Goal: Obtain resource: Download file/media

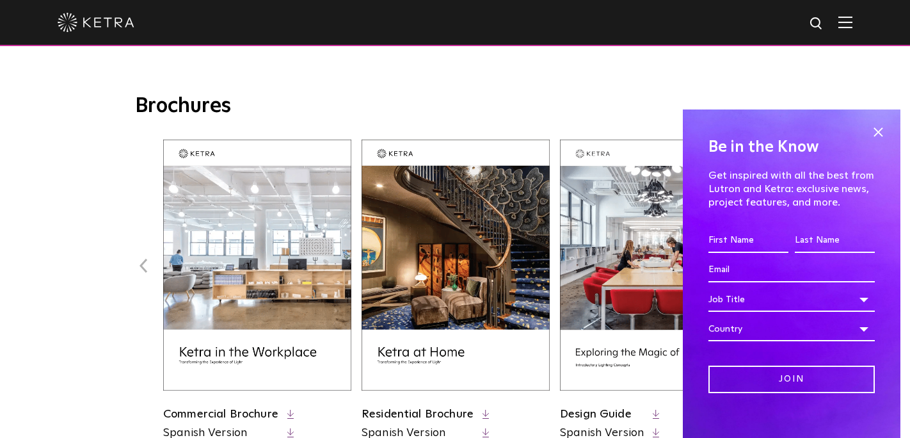
scroll to position [468, 0]
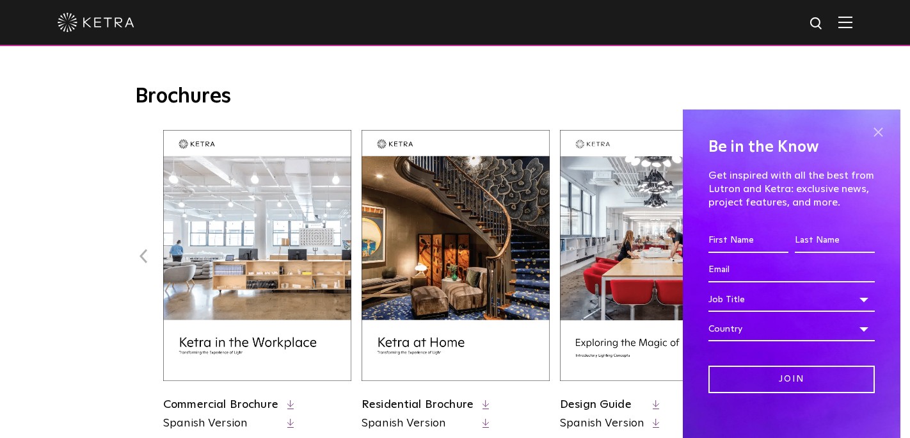
click at [873, 128] on span at bounding box center [878, 131] width 19 height 19
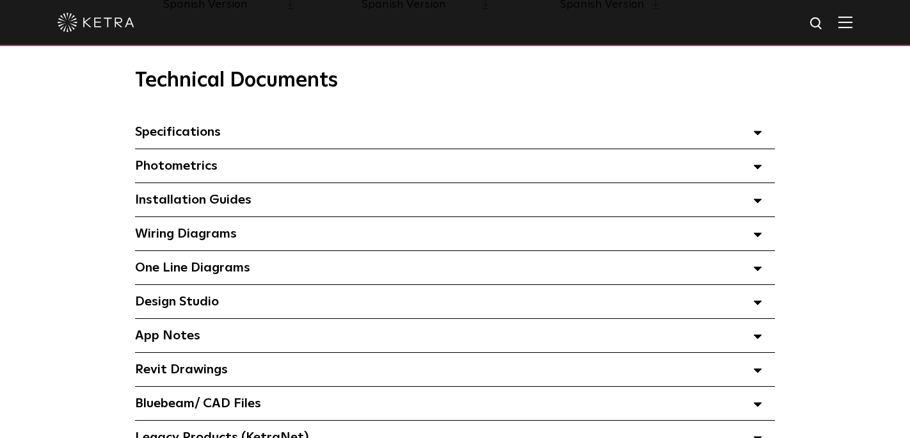
scroll to position [896, 0]
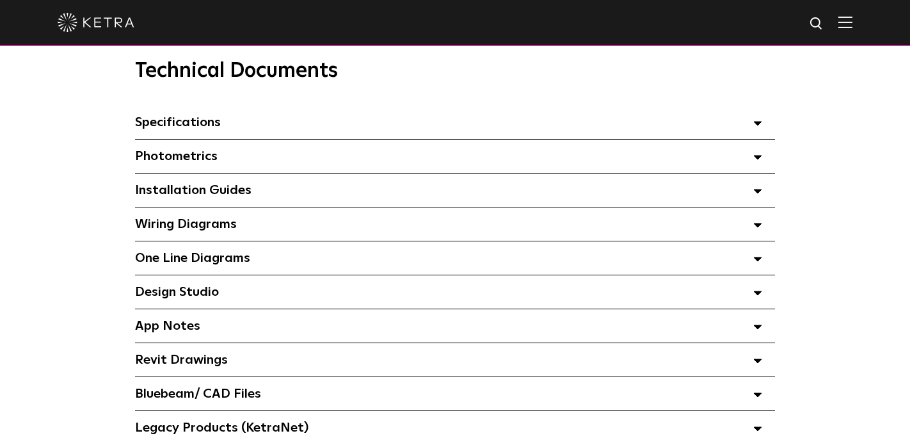
click at [399, 118] on div "Specifications Select checkboxes to use the bulk download option below" at bounding box center [455, 122] width 640 height 33
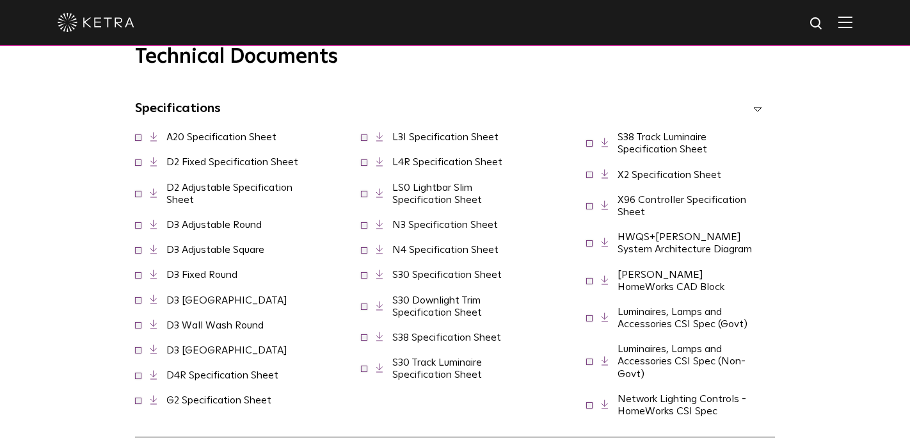
scroll to position [942, 0]
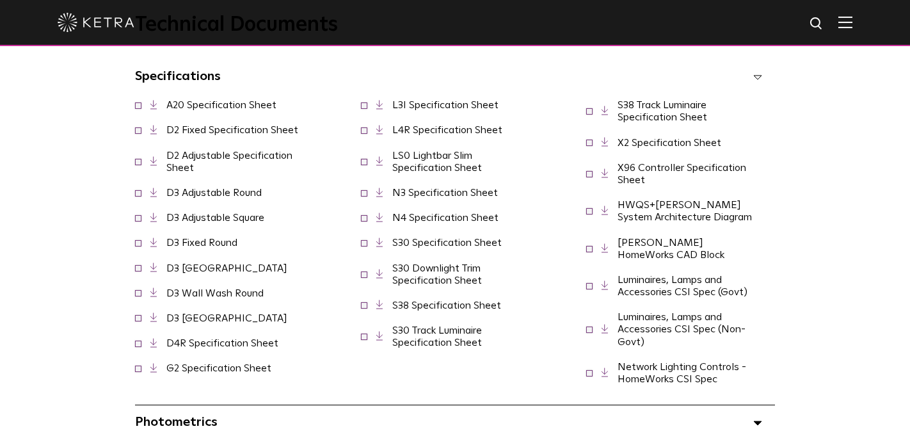
click at [287, 133] on link "D2 Fixed Specification Sheet" at bounding box center [232, 130] width 132 height 10
click at [156, 160] on icon at bounding box center [153, 161] width 7 height 10
click at [157, 132] on icon at bounding box center [153, 130] width 7 height 10
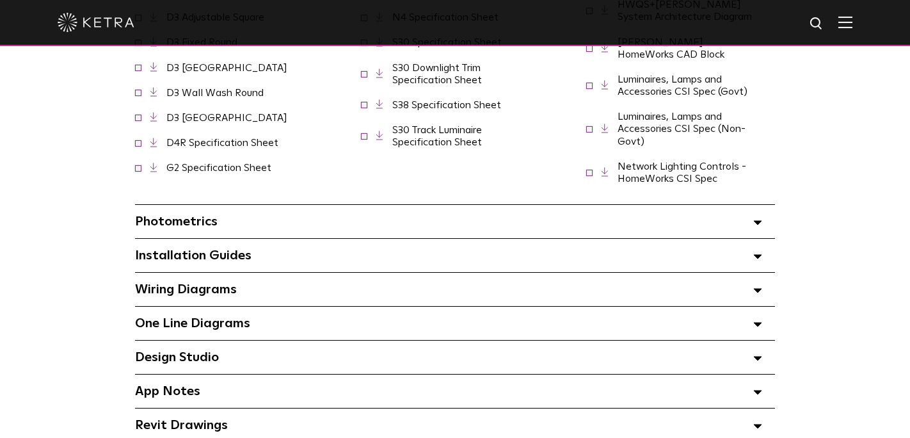
scroll to position [1148, 0]
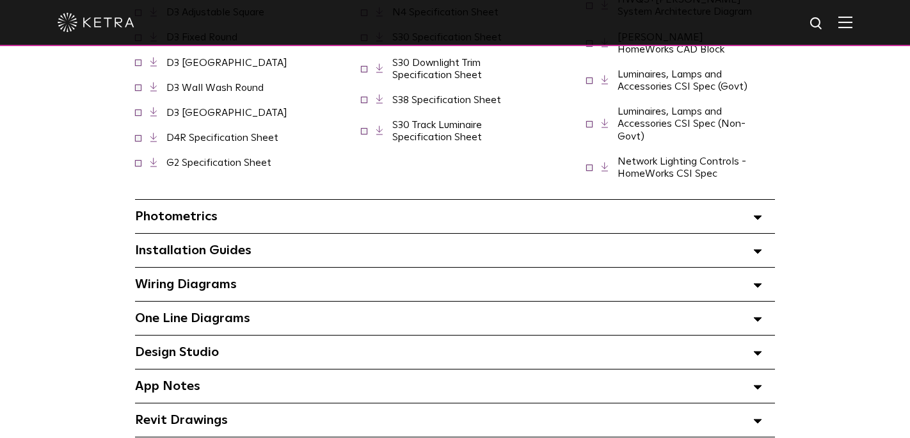
click at [230, 244] on span "Installation Guides Select checkboxes to use the bulk download option below" at bounding box center [193, 250] width 116 height 13
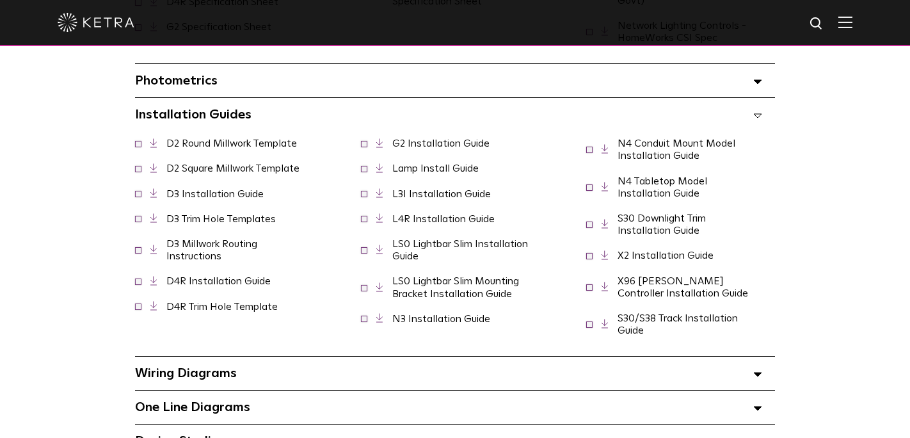
scroll to position [1293, 0]
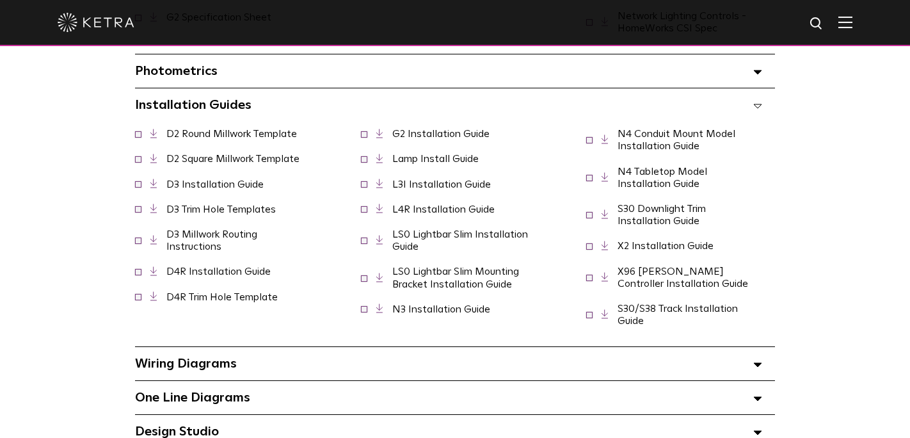
click at [680, 241] on link "X2 Installation Guide" at bounding box center [666, 246] width 96 height 10
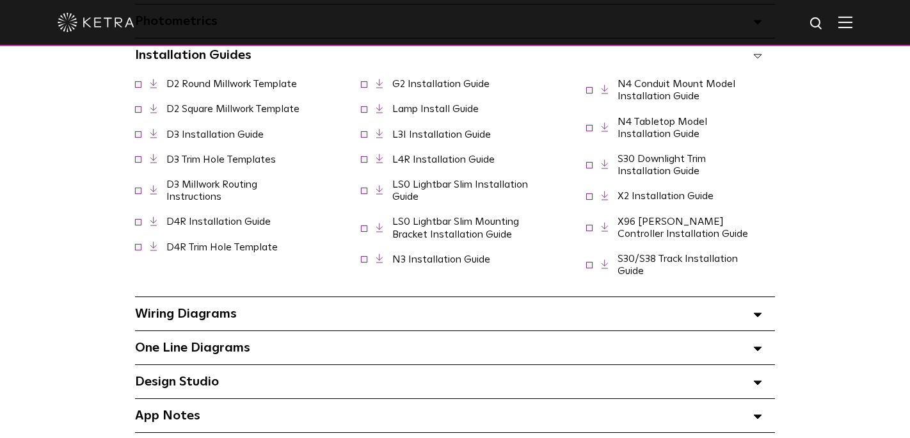
scroll to position [1439, 0]
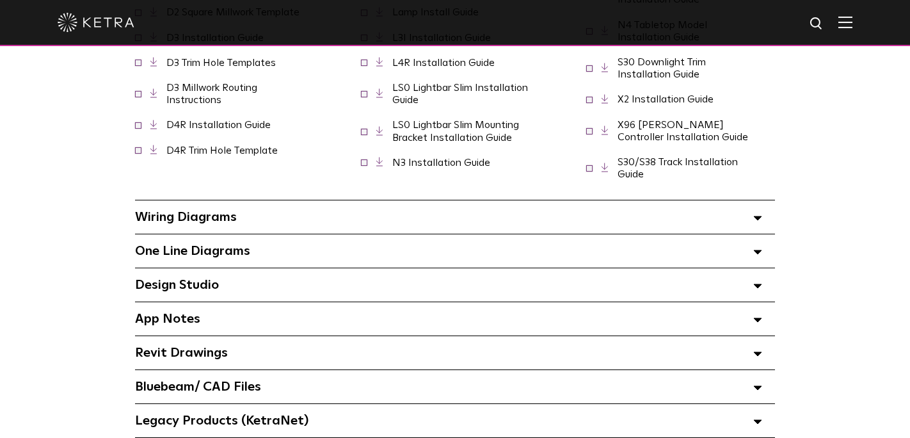
click at [253, 204] on div "Wiring Diagrams Select checkboxes to use the bulk download option below" at bounding box center [455, 216] width 640 height 33
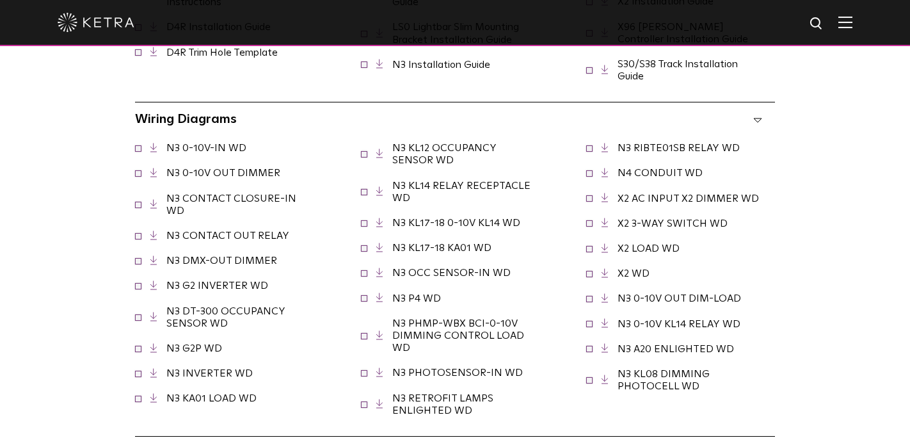
scroll to position [1540, 0]
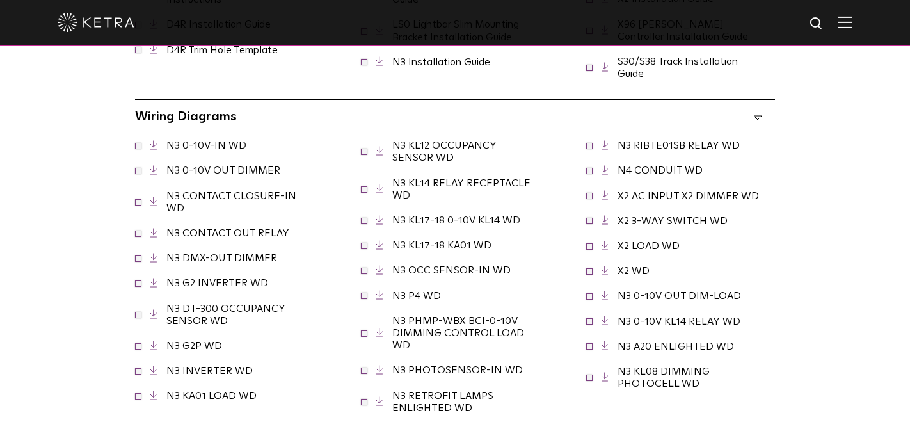
click at [211, 110] on span "Wiring Diagrams Select checkboxes to use the bulk download option below" at bounding box center [186, 116] width 102 height 13
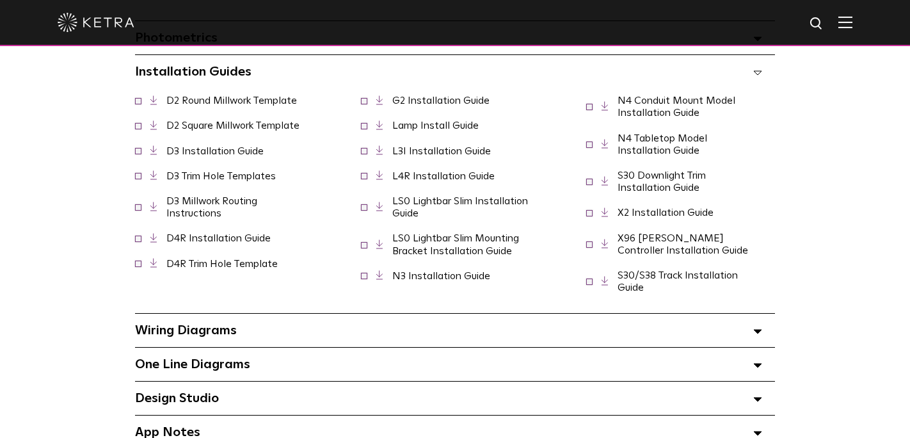
scroll to position [1258, 0]
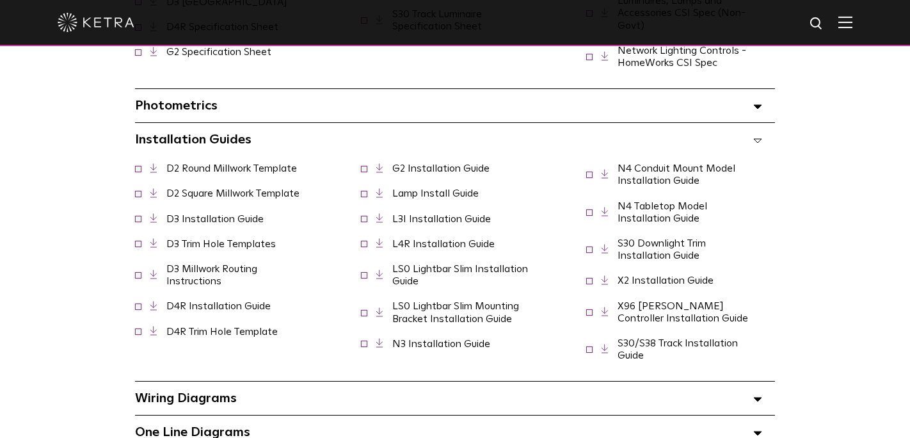
click at [230, 156] on div "D2 Round Millwork Template" at bounding box center [229, 168] width 189 height 25
click at [231, 163] on link "D2 Round Millwork Template" at bounding box center [231, 168] width 131 height 10
click at [170, 188] on link "D2 Square Millwork Template" at bounding box center [232, 193] width 133 height 10
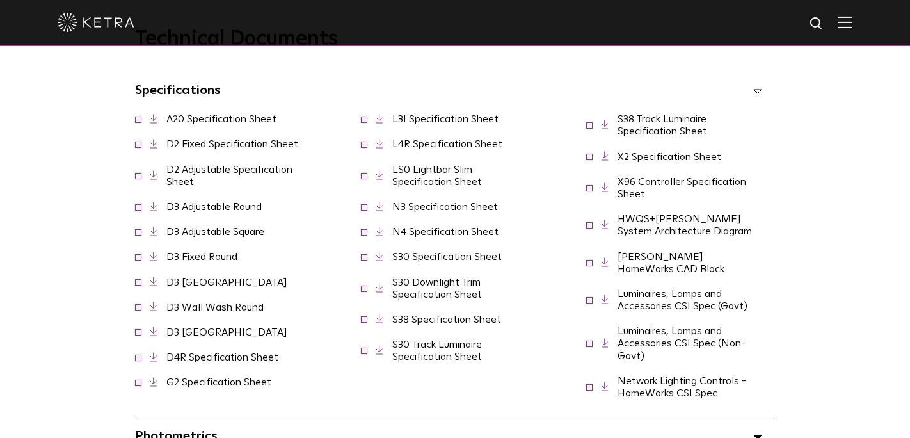
scroll to position [922, 0]
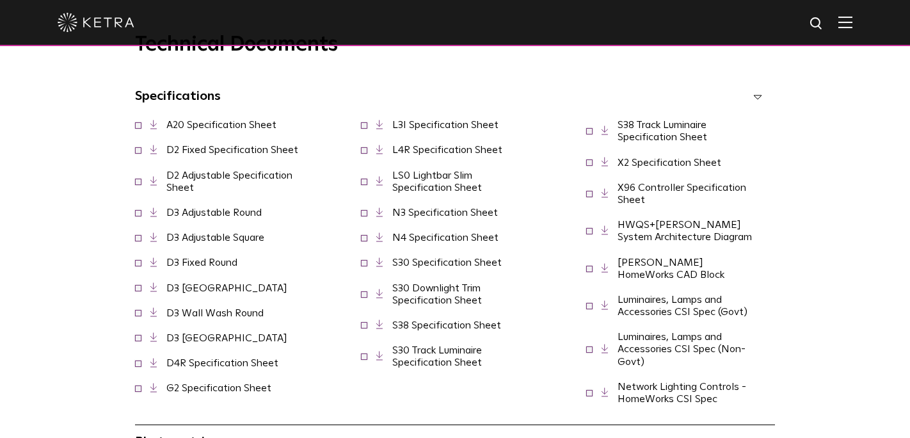
click at [244, 212] on link "D3 Adjustable Round" at bounding box center [213, 212] width 95 height 10
click at [248, 240] on link "D3 Adjustable Square" at bounding box center [215, 237] width 98 height 10
click at [220, 263] on link "D3 Fixed Round" at bounding box center [201, 262] width 71 height 10
click at [230, 291] on link "D3 [GEOGRAPHIC_DATA]" at bounding box center [226, 288] width 121 height 10
click at [260, 310] on link "D3 Wall Wash Round" at bounding box center [214, 313] width 97 height 10
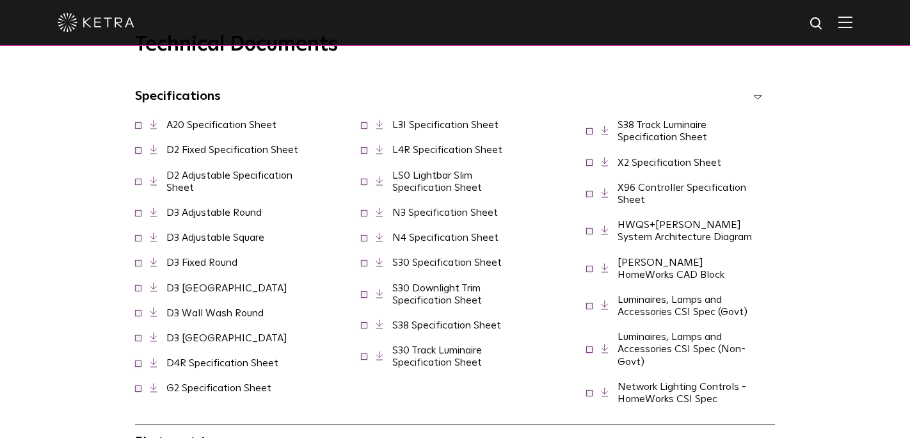
click at [263, 337] on link "D3 [GEOGRAPHIC_DATA]" at bounding box center [226, 338] width 121 height 10
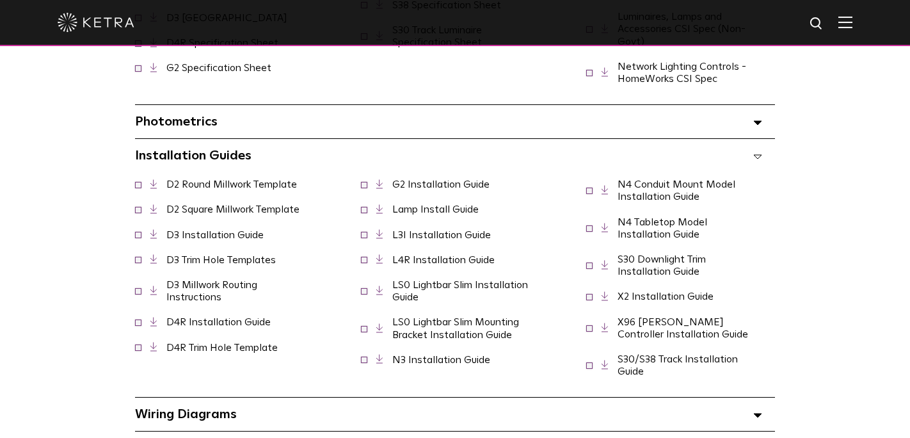
scroll to position [1295, 0]
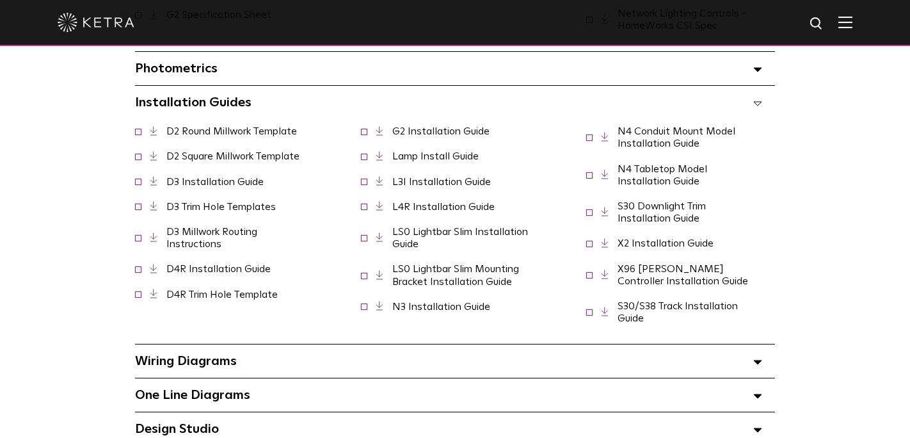
click at [214, 177] on link "D3 Installation Guide" at bounding box center [214, 182] width 97 height 10
click at [223, 202] on link "D3 Trim Hole Templates" at bounding box center [220, 207] width 109 height 10
click at [249, 202] on link "D3 Trim Hole Templates" at bounding box center [220, 207] width 109 height 10
click at [246, 227] on link "D3 Millwork Routing Instructions" at bounding box center [211, 238] width 91 height 22
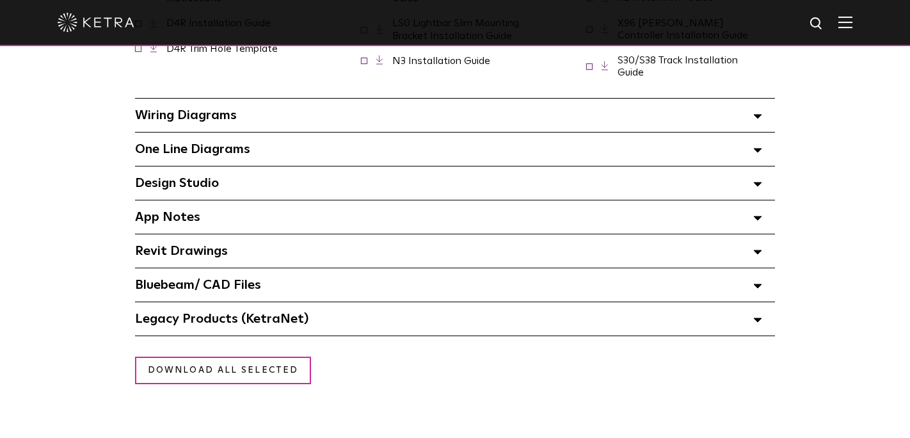
scroll to position [1532, 0]
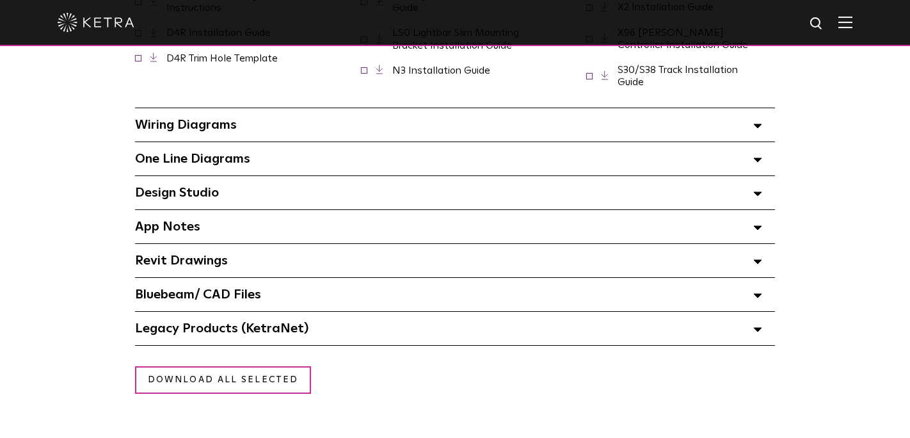
click at [273, 118] on div "Wiring Diagrams Select checkboxes to use the bulk download option below" at bounding box center [455, 124] width 640 height 33
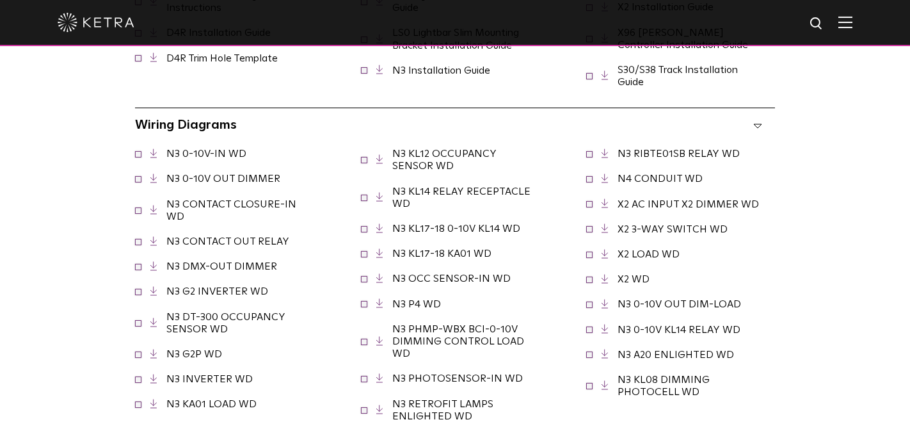
click at [756, 118] on span at bounding box center [757, 124] width 9 height 17
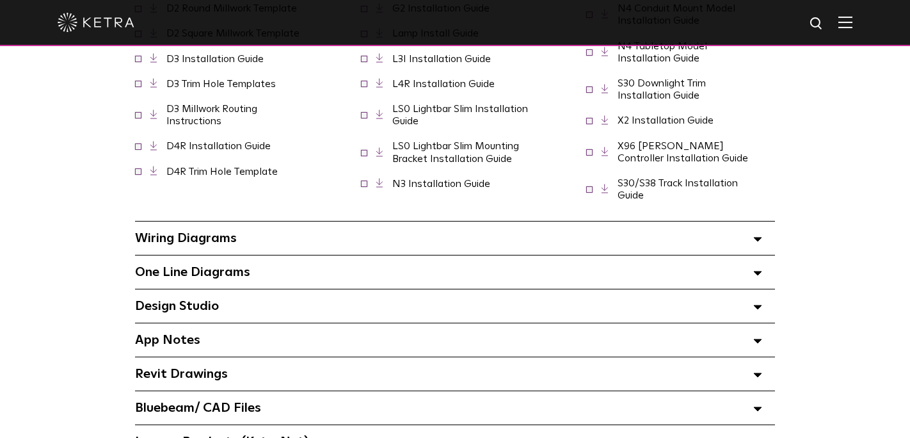
scroll to position [1433, 0]
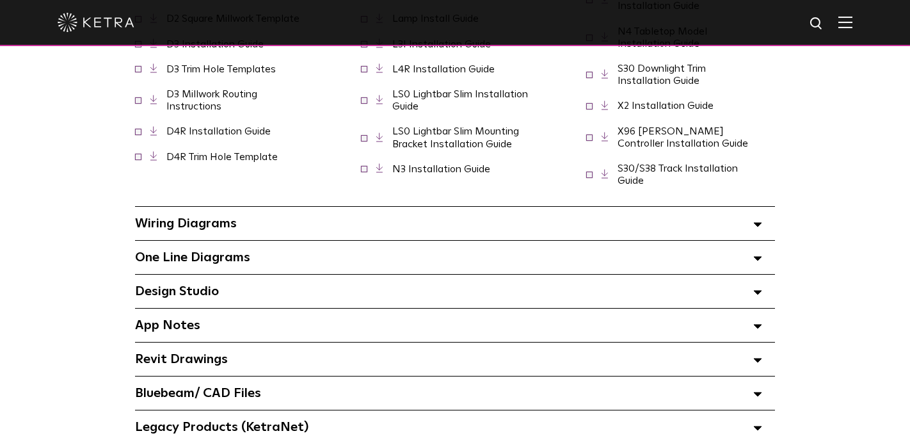
click at [266, 248] on div "One Line Diagrams Select checkboxes to use the bulk download option below" at bounding box center [455, 257] width 640 height 33
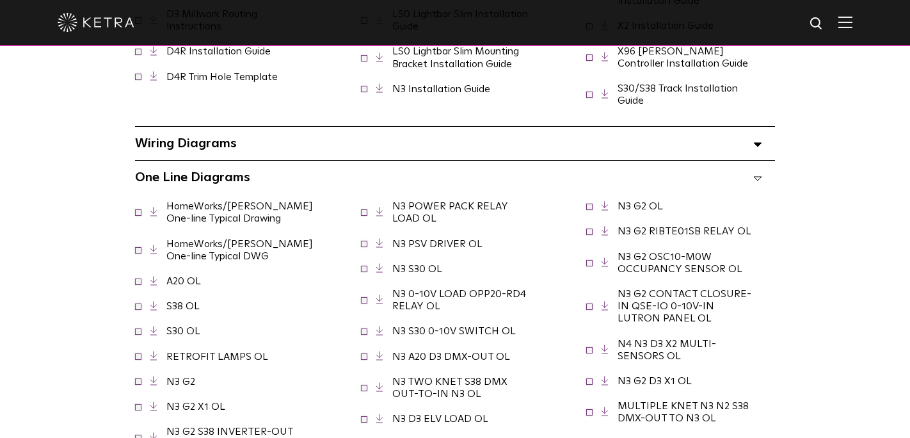
scroll to position [1512, 0]
click at [499, 170] on div "One Line Diagrams Select checkboxes to use the bulk download option below" at bounding box center [455, 178] width 640 height 33
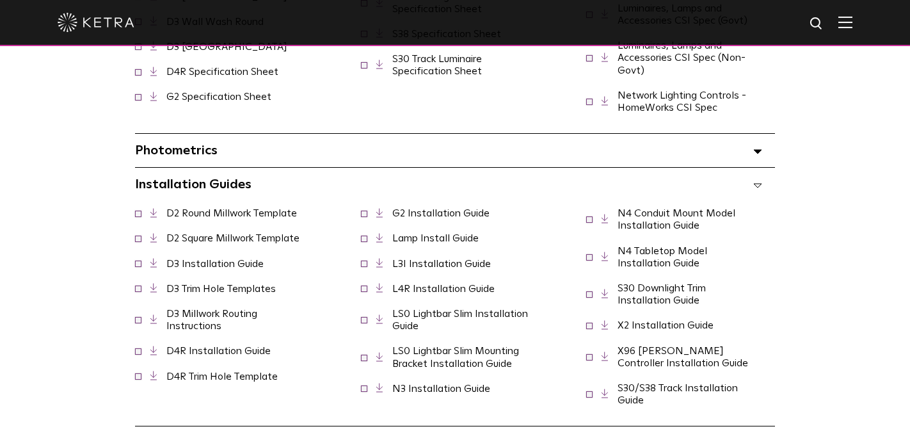
scroll to position [1267, 0]
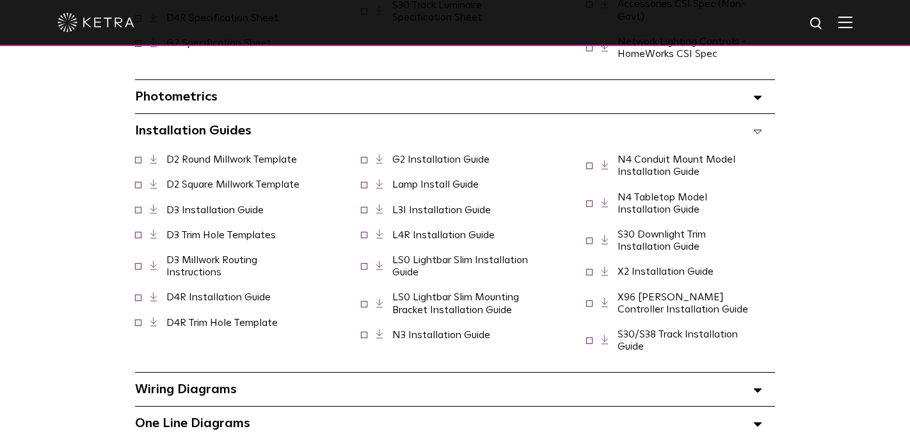
click at [461, 255] on link "LS0 Lightbar Slim Installation Guide" at bounding box center [460, 266] width 136 height 22
click at [666, 296] on link "X96 [PERSON_NAME] Controller Installation Guide" at bounding box center [683, 303] width 131 height 22
click at [504, 298] on link "LS0 Lightbar Slim Mounting Bracket Installation Guide" at bounding box center [455, 303] width 127 height 22
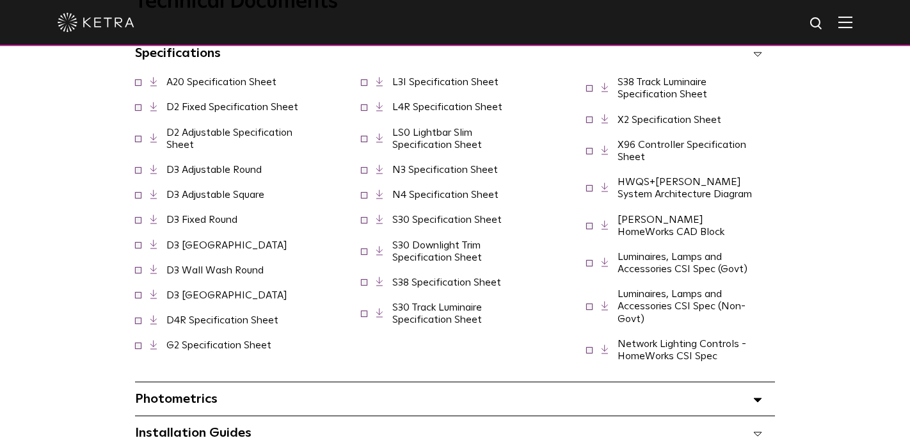
scroll to position [975, 0]
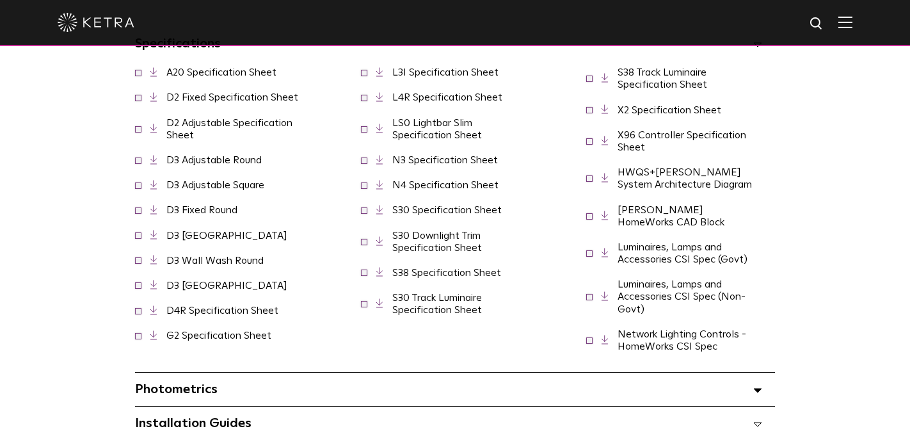
click at [447, 140] on link "LS0 Lightbar Slim Specification Sheet" at bounding box center [437, 129] width 90 height 22
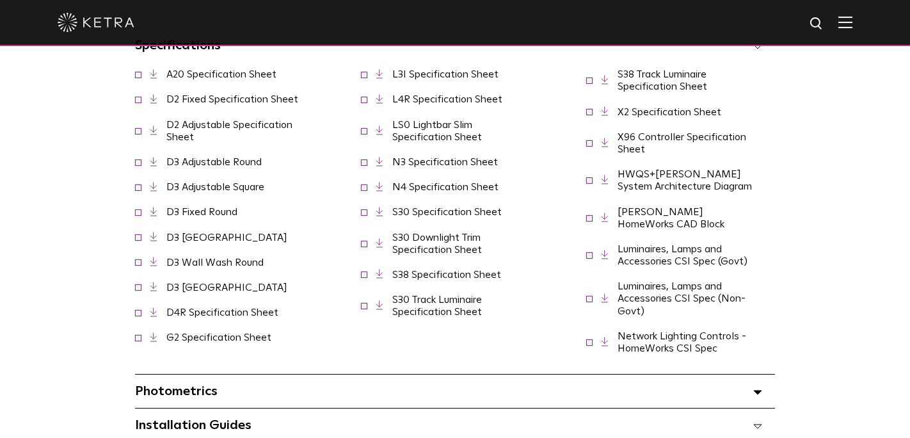
scroll to position [975, 0]
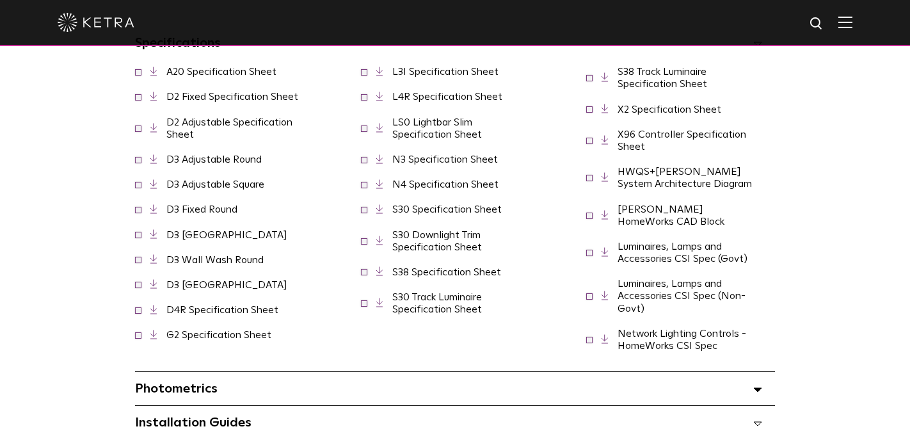
click at [708, 132] on link "X96 Controller Specification Sheet" at bounding box center [682, 140] width 129 height 22
click at [703, 177] on link "HWQS+[PERSON_NAME] System Architecture Diagram" at bounding box center [685, 177] width 134 height 22
click at [707, 337] on link "Network Lighting Controls - HomeWorks CSI Spec" at bounding box center [682, 339] width 129 height 22
click at [872, 162] on div "Technical Documents Specifications Select checkboxes to use the bulk download o…" at bounding box center [455, 425] width 910 height 954
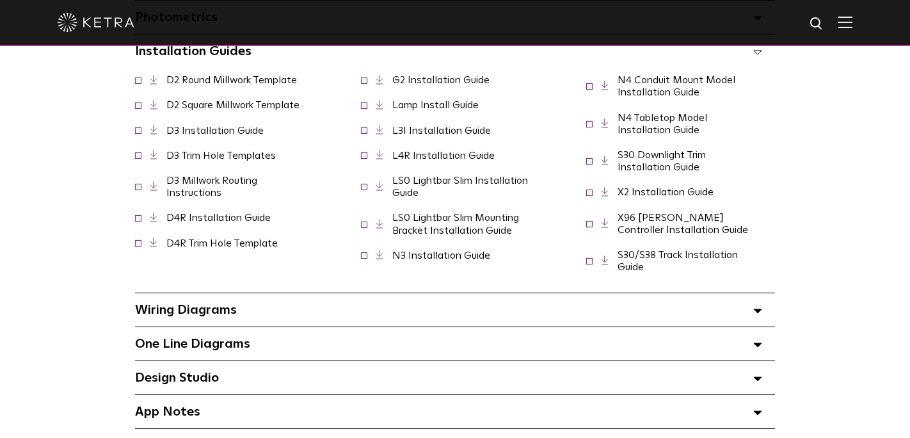
scroll to position [1382, 0]
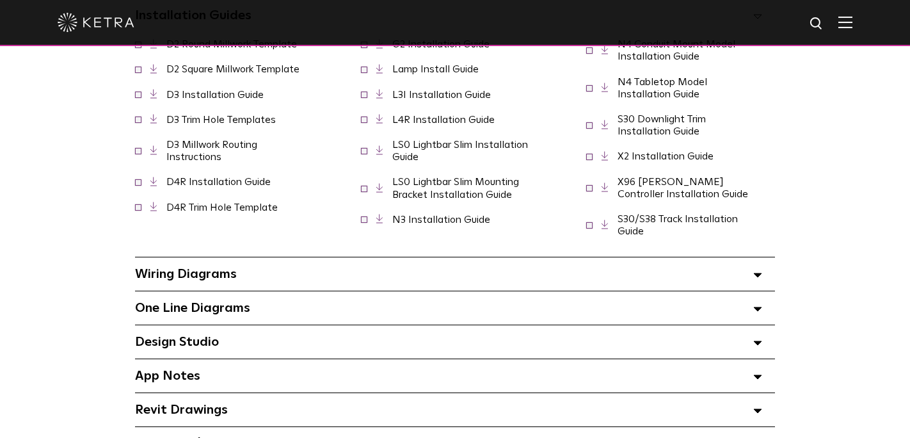
click at [179, 335] on span "Design Studio Select checkboxes to use the bulk download option below" at bounding box center [177, 341] width 84 height 13
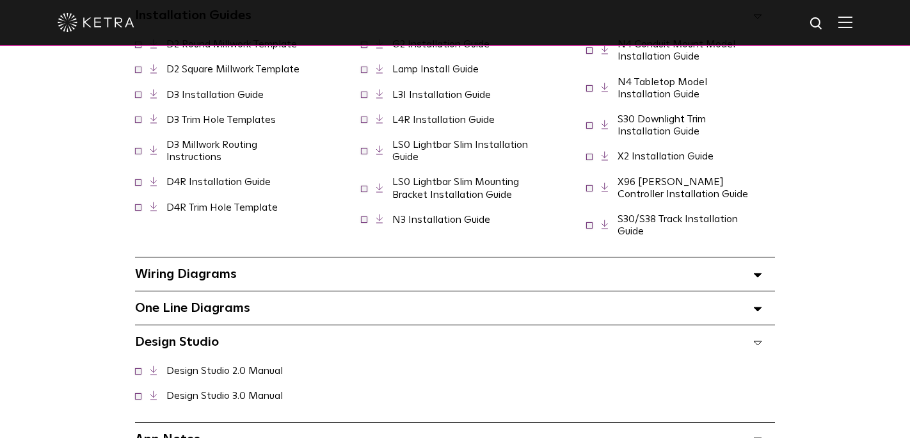
click at [179, 335] on span "Design Studio Select checkboxes to use the bulk download option below" at bounding box center [177, 341] width 84 height 13
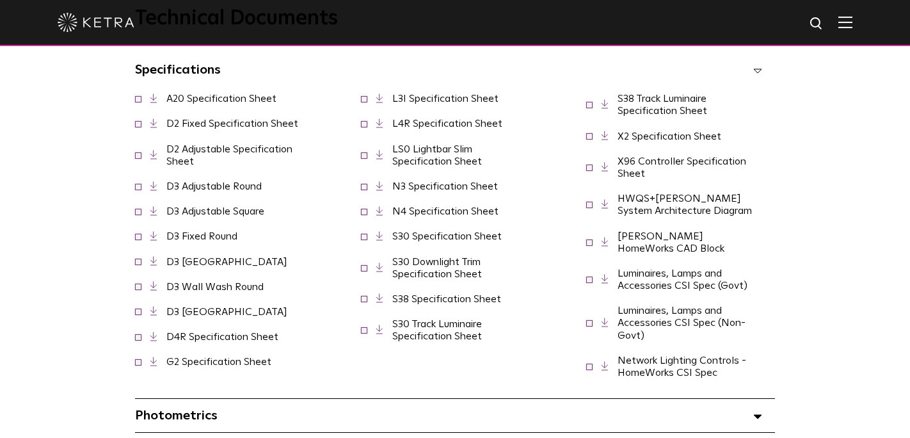
scroll to position [950, 0]
click at [271, 355] on link "G2 Specification Sheet" at bounding box center [218, 360] width 105 height 10
click at [458, 190] on link "N3 Specification Sheet" at bounding box center [445, 185] width 106 height 10
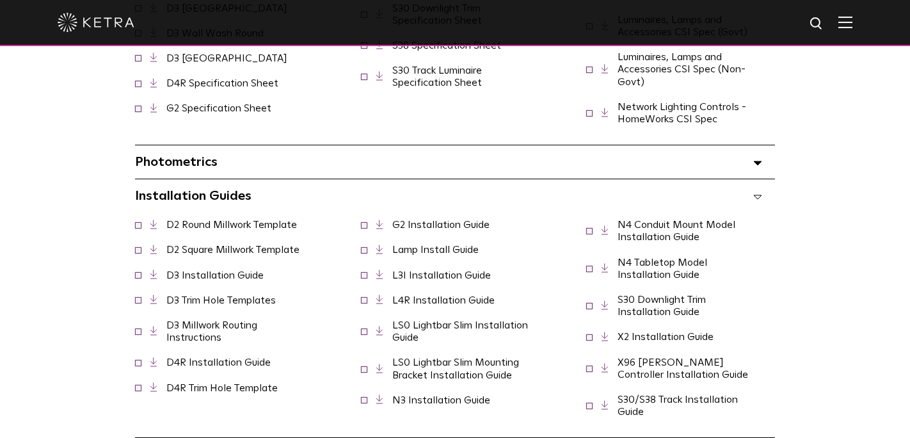
scroll to position [1269, 0]
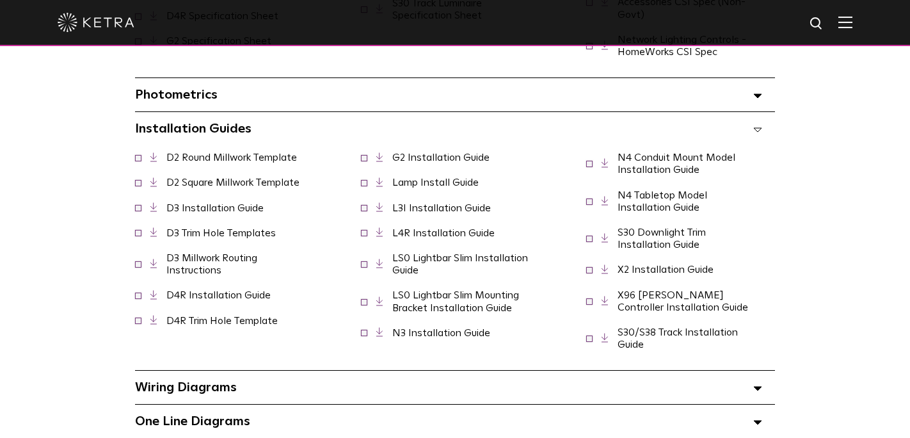
click at [461, 152] on link "G2 Installation Guide" at bounding box center [440, 157] width 97 height 10
click at [460, 328] on link "N3 Installation Guide" at bounding box center [441, 333] width 98 height 10
click at [457, 177] on link "Lamp Install Guide" at bounding box center [435, 182] width 86 height 10
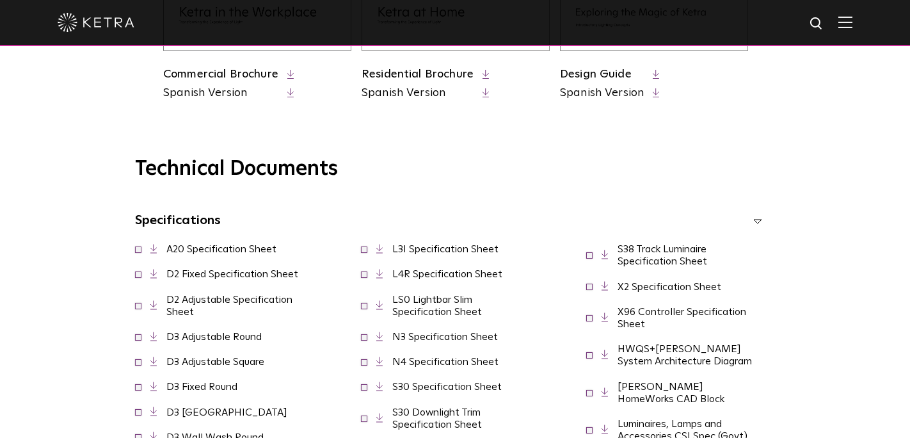
scroll to position [852, 0]
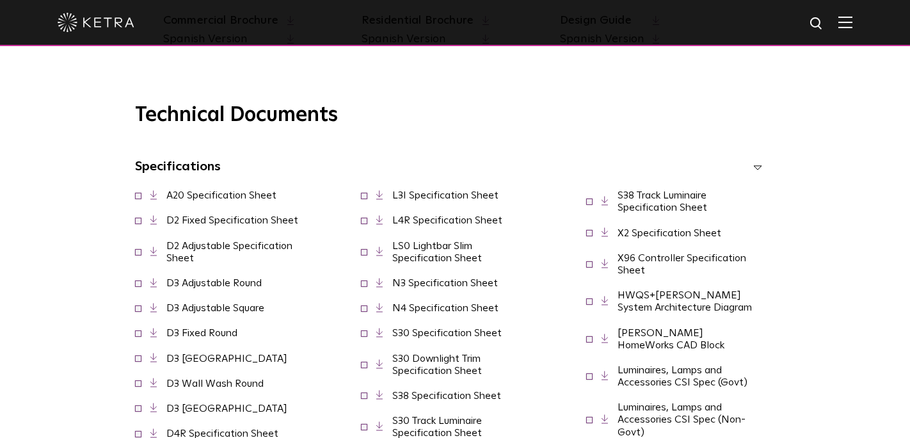
click at [227, 198] on link "A20 Specification Sheet" at bounding box center [221, 195] width 110 height 10
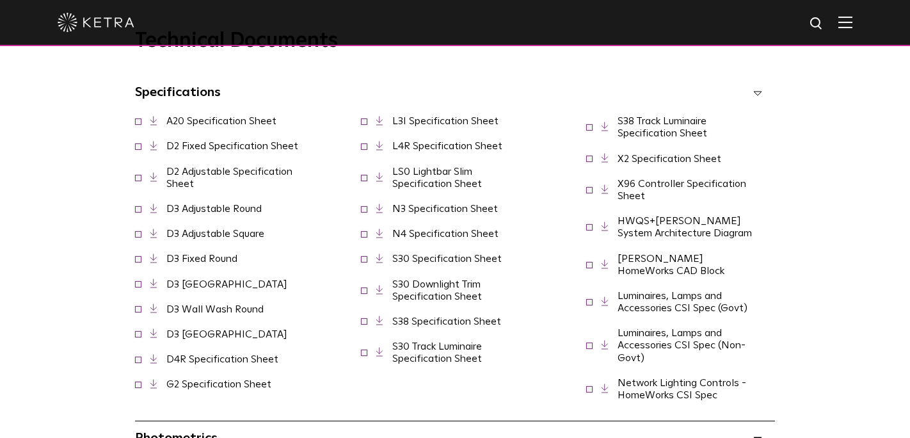
scroll to position [939, 0]
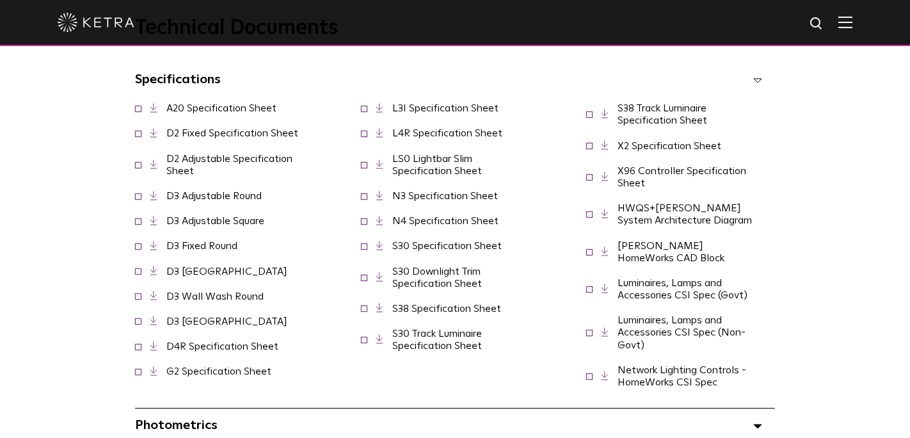
click at [461, 251] on link "S30 Specification Sheet" at bounding box center [446, 246] width 109 height 10
click at [443, 289] on link "S30 Downlight Trim Specification Sheet" at bounding box center [437, 277] width 90 height 22
click at [460, 351] on link "S30 Track Luminaire Specification Sheet" at bounding box center [437, 339] width 90 height 22
click at [472, 314] on link "S38 Specification Sheet" at bounding box center [446, 308] width 109 height 10
click at [684, 116] on span "S38 Track Luminaire Specification Sheet" at bounding box center [681, 114] width 158 height 24
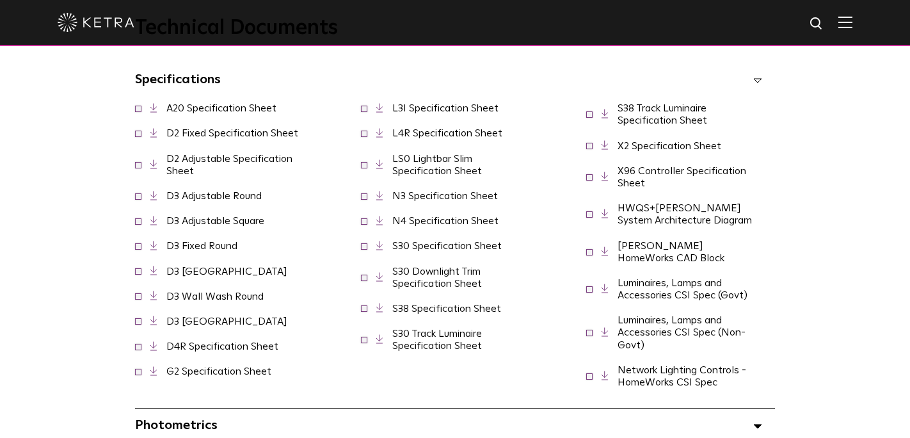
click at [628, 116] on link "S38 Track Luminaire Specification Sheet" at bounding box center [663, 114] width 90 height 22
click at [250, 349] on link "D4R Specification Sheet" at bounding box center [222, 346] width 112 height 10
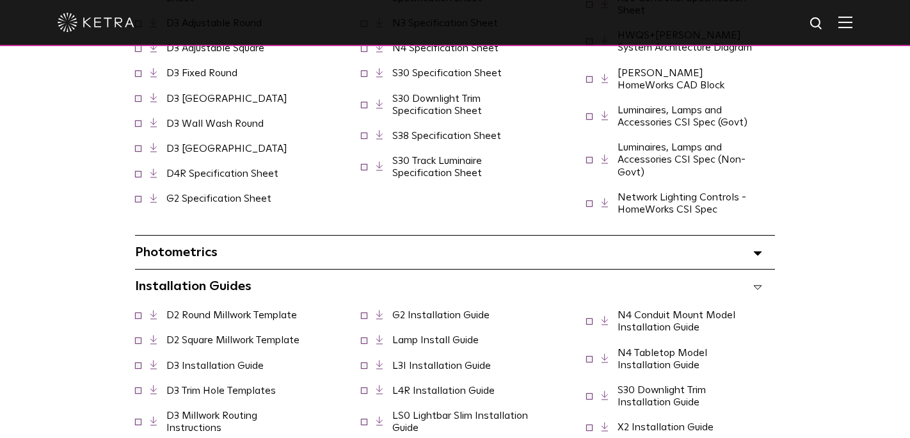
scroll to position [1262, 0]
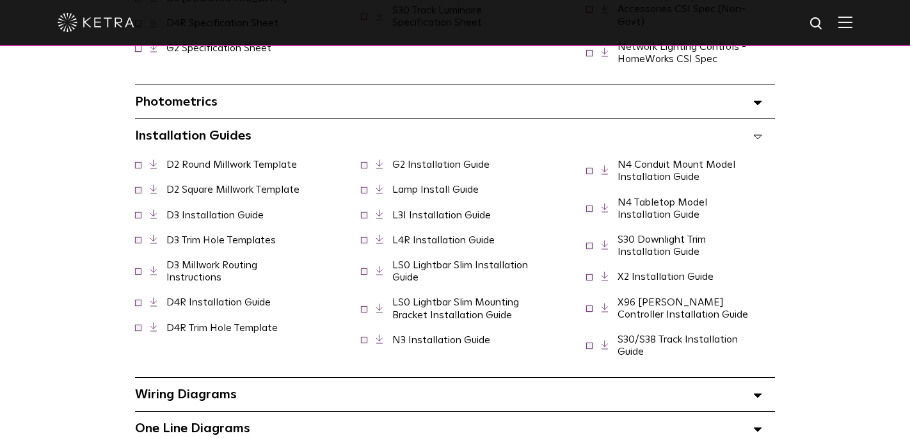
click at [256, 297] on link "D4R Installation Guide" at bounding box center [218, 302] width 104 height 10
click at [244, 323] on link "D4R Trim Hole Template" at bounding box center [221, 328] width 111 height 10
